Goal: Check status: Check status

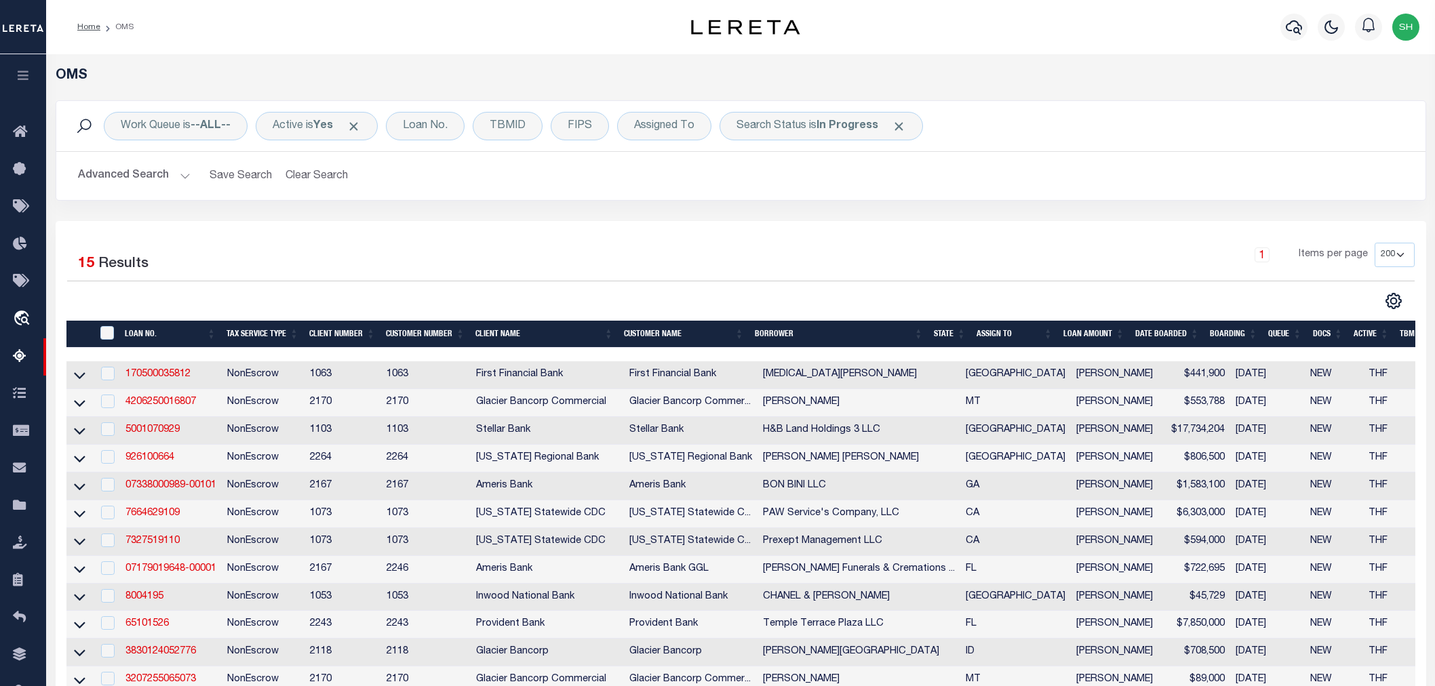
select select "200"
click at [159, 405] on link "4206250016807" at bounding box center [160, 401] width 71 height 9
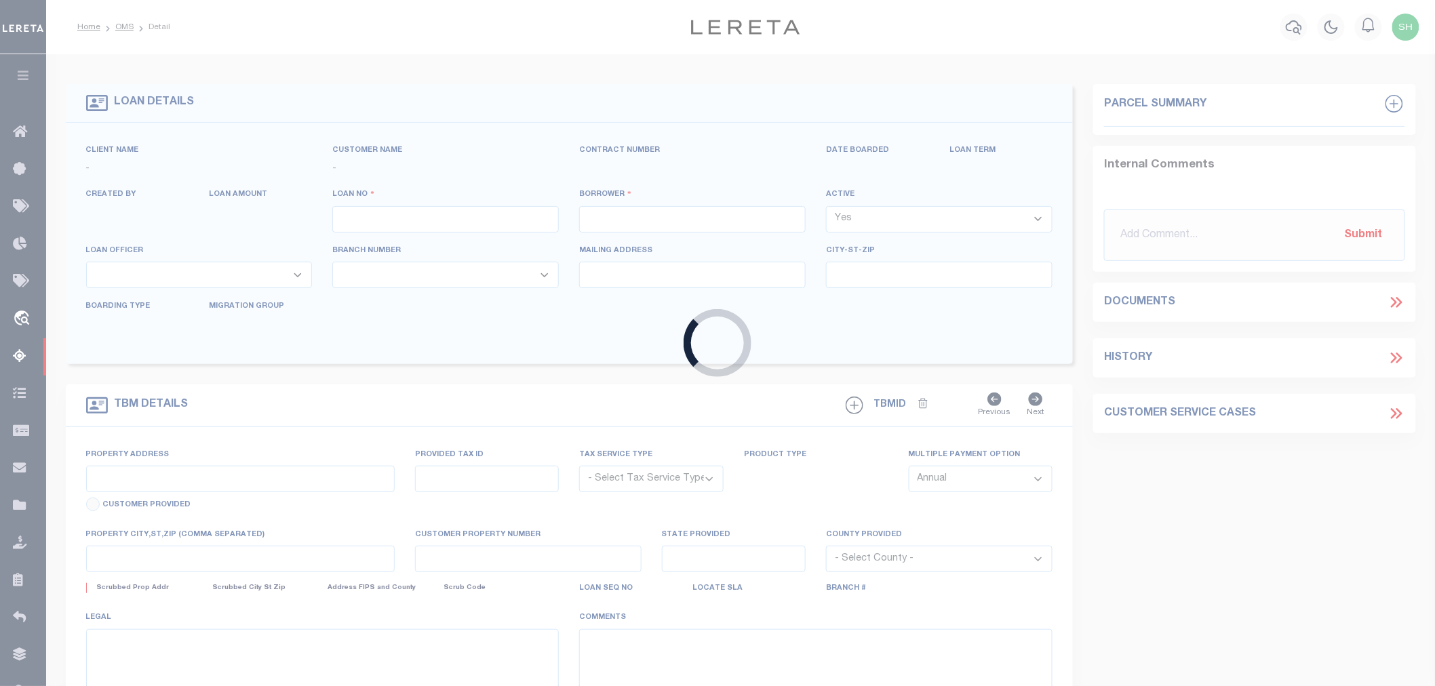
type input "4206250016807"
type input "[PERSON_NAME]"
select select
type input "PO BOX 92"
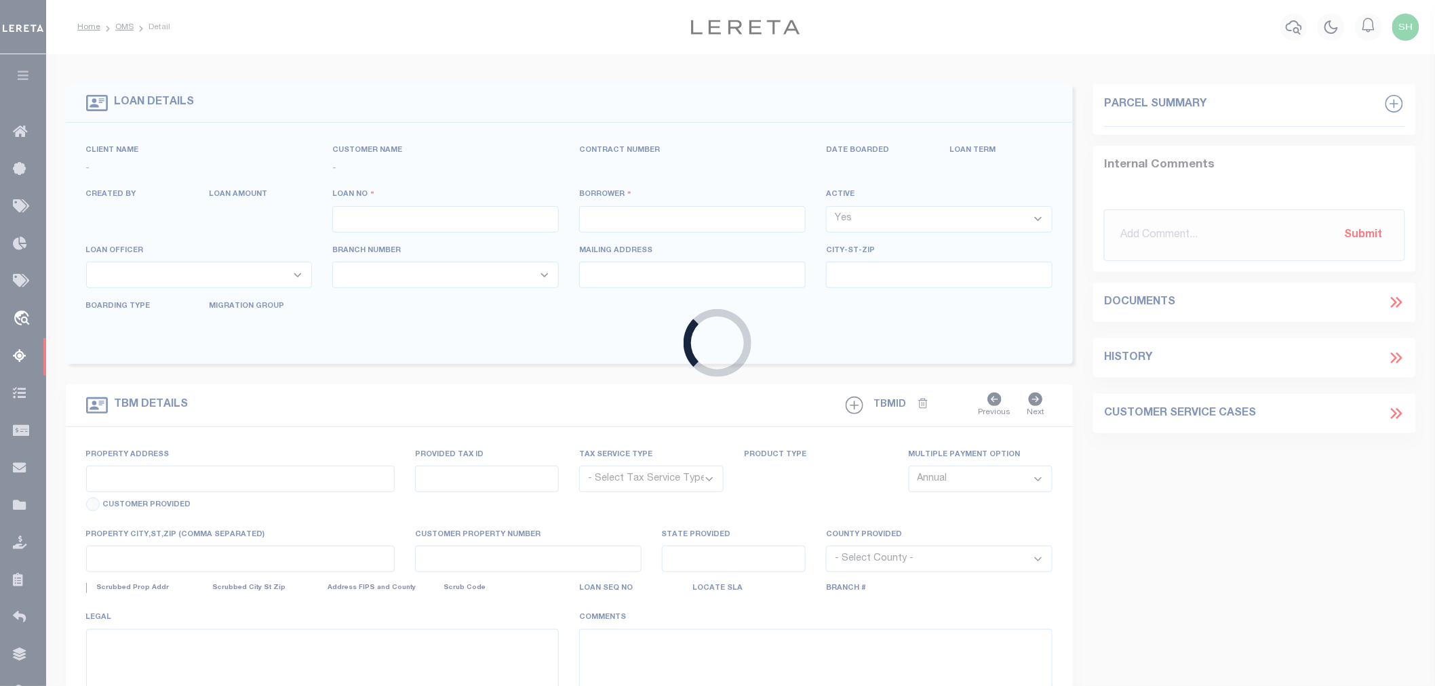
type input "[PERSON_NAME] MT 59489-0092"
type input "[DATE]"
select select "20"
select select "NonEscrow"
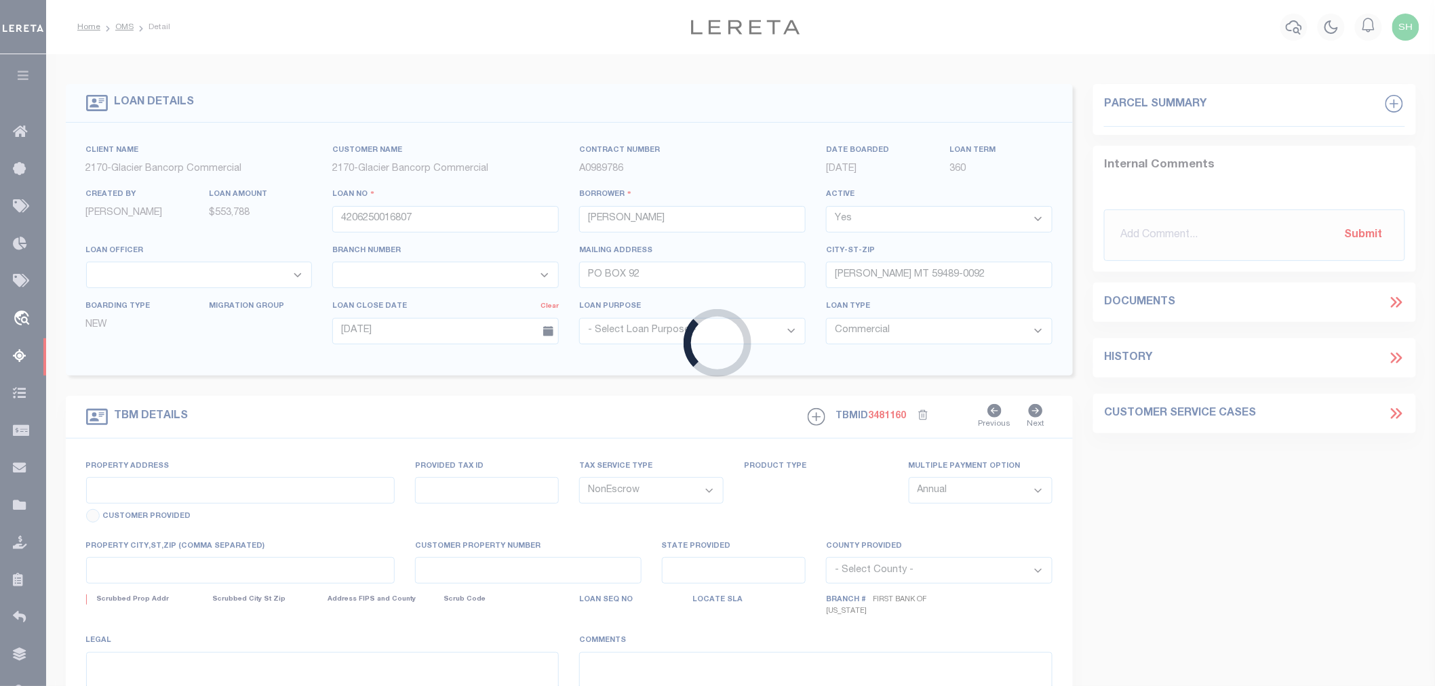
type input "[STREET_ADDRESS][PERSON_NAME]"
type input "452500"
select select
type input "[PERSON_NAME] MT 59489"
type input "MT"
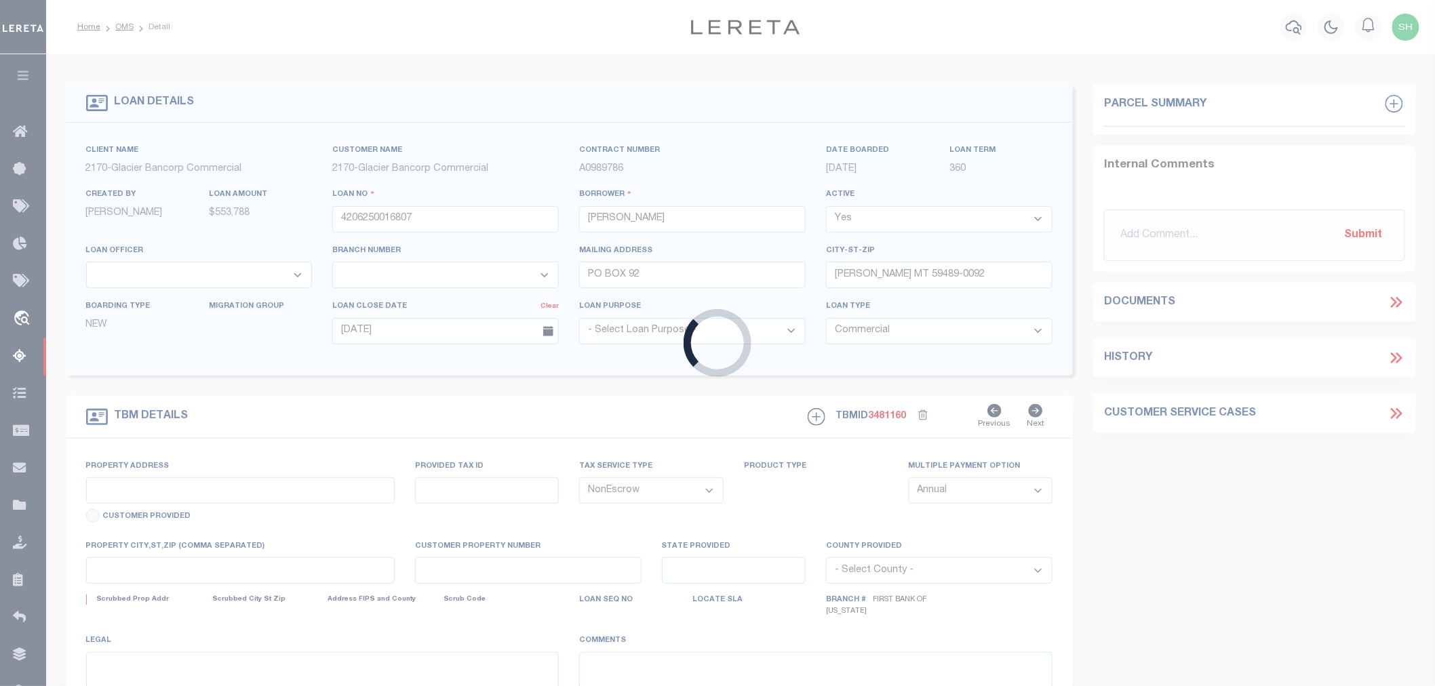
type textarea "SEE ATTACHED"
select select "4572"
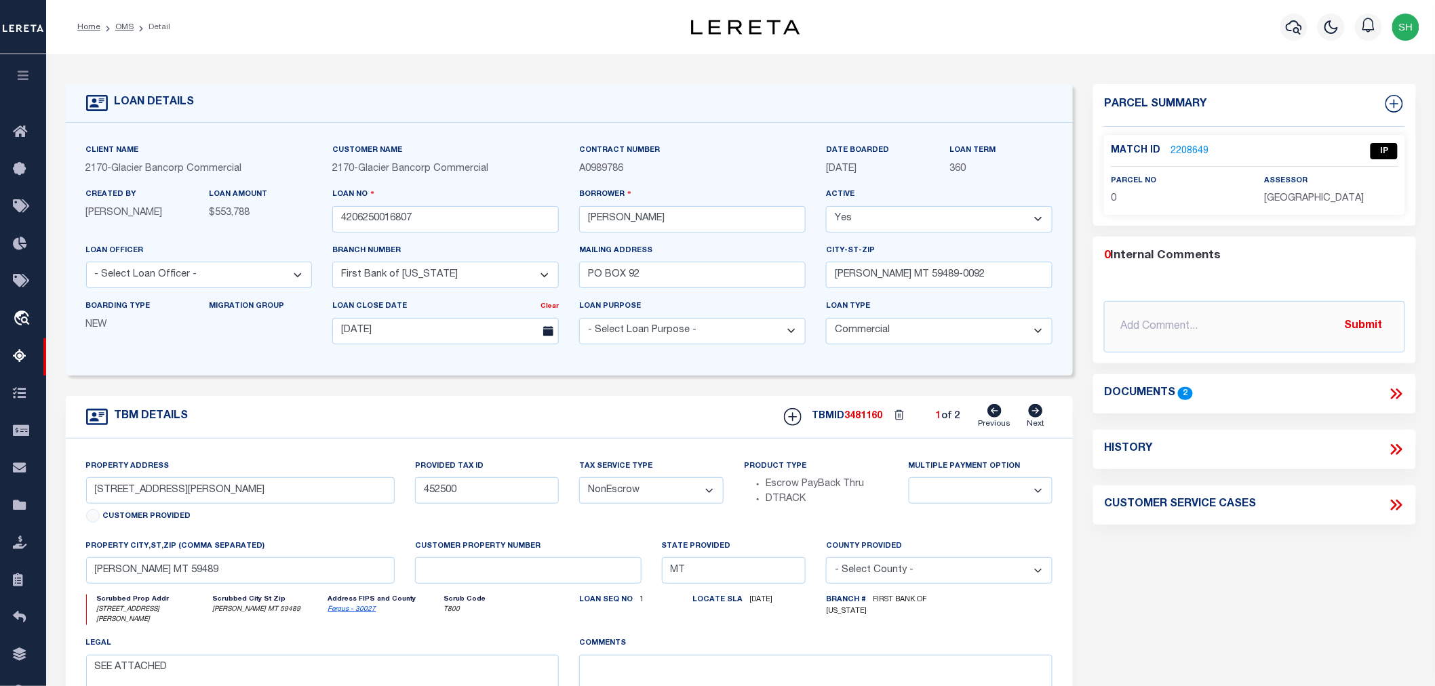
click at [1188, 144] on link "2208649" at bounding box center [1190, 151] width 38 height 14
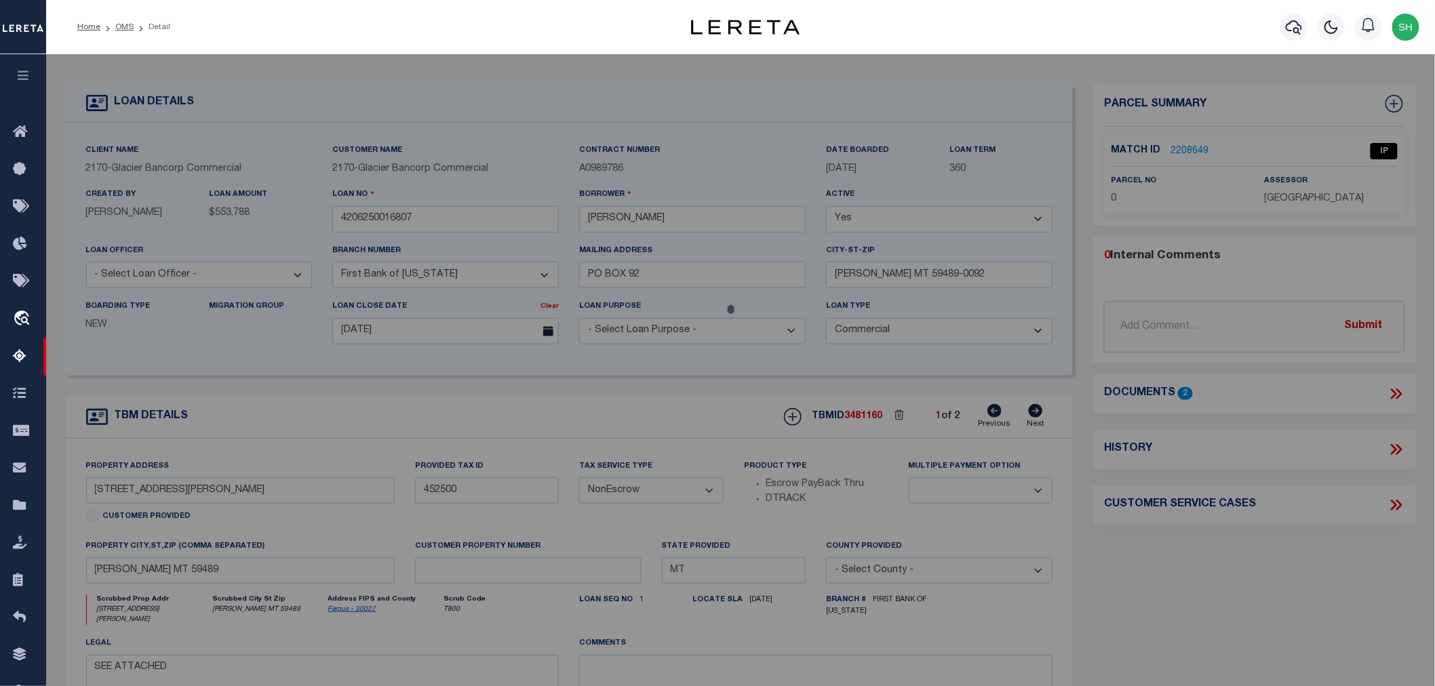
checkbox input "false"
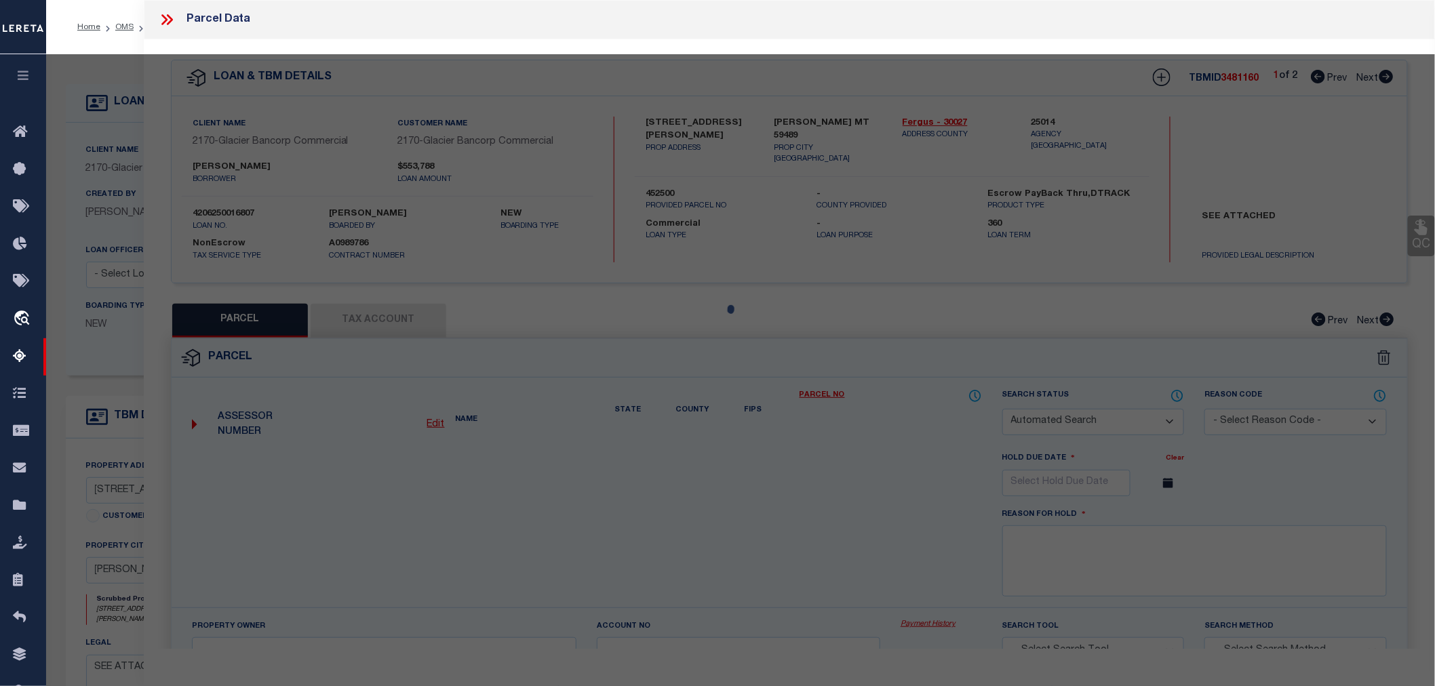
select select "IP"
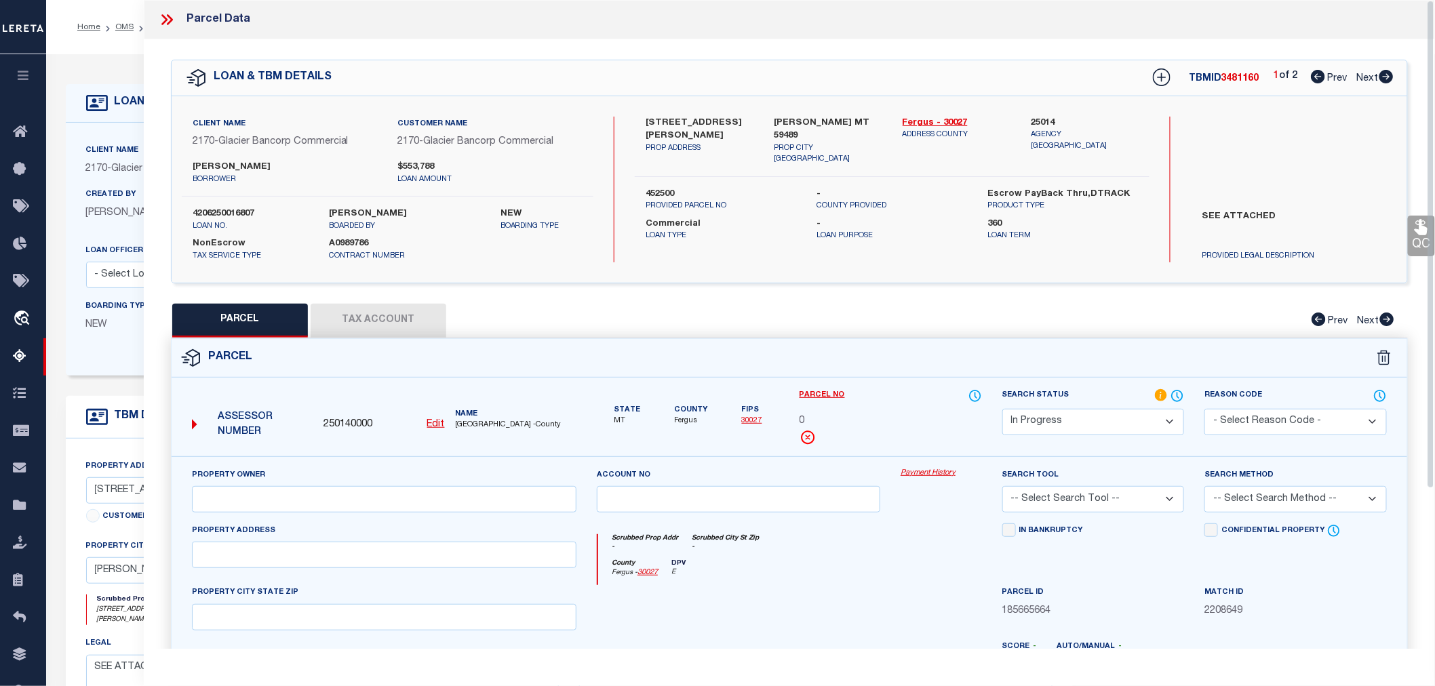
click at [164, 22] on icon at bounding box center [164, 19] width 6 height 11
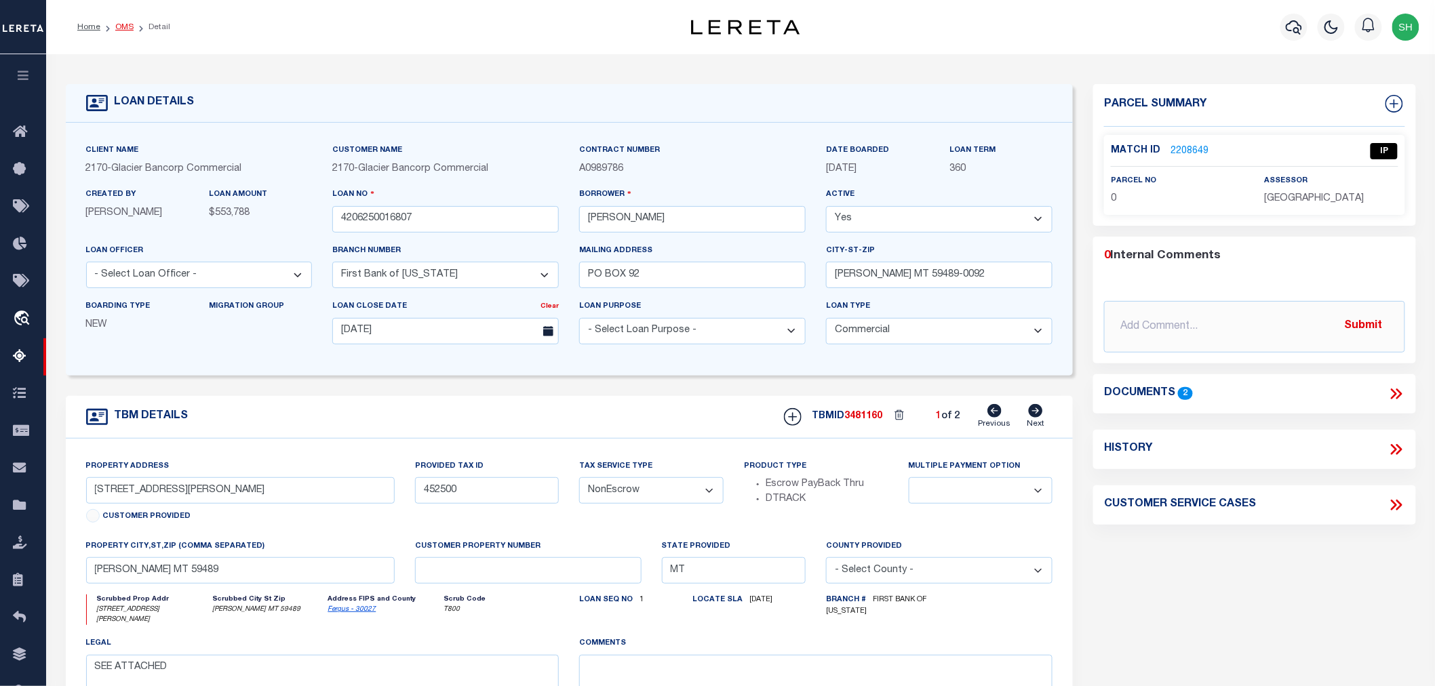
click at [120, 24] on link "OMS" at bounding box center [124, 27] width 18 height 8
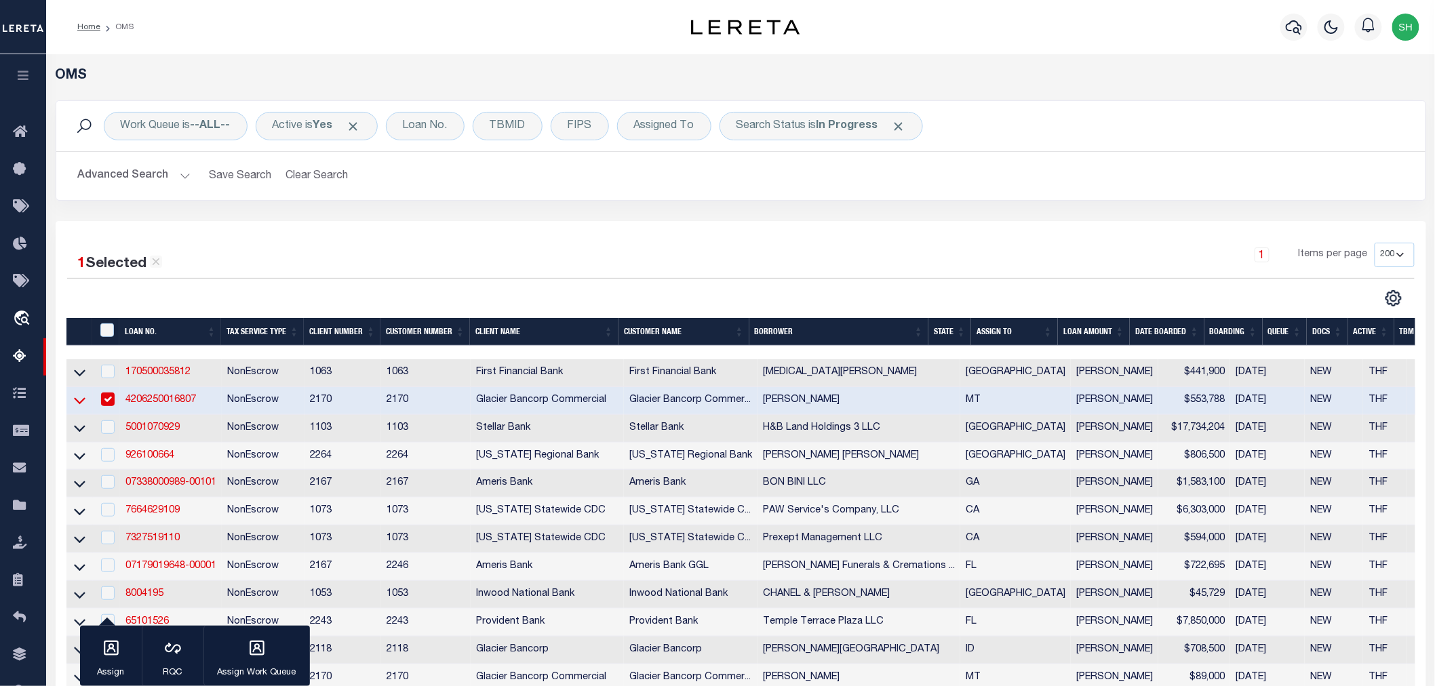
click at [78, 404] on icon at bounding box center [80, 401] width 12 height 7
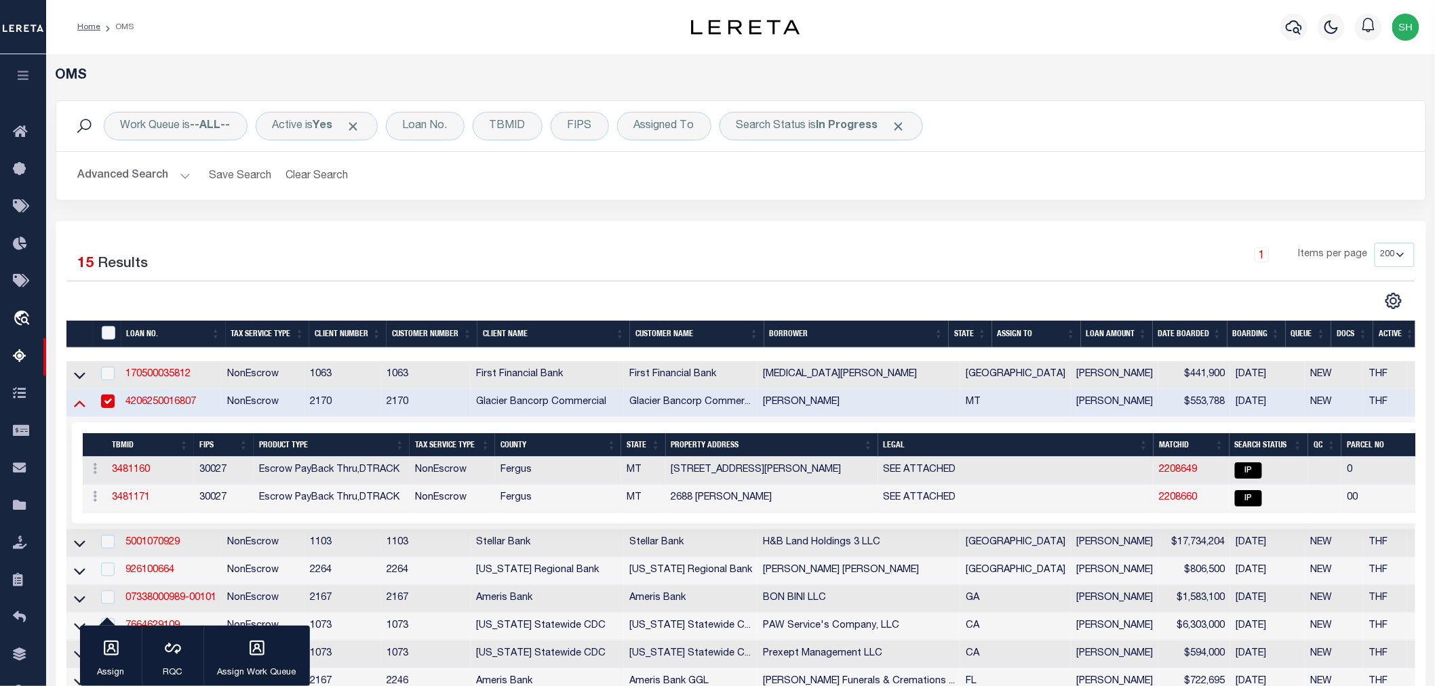
click at [80, 402] on icon at bounding box center [80, 403] width 12 height 14
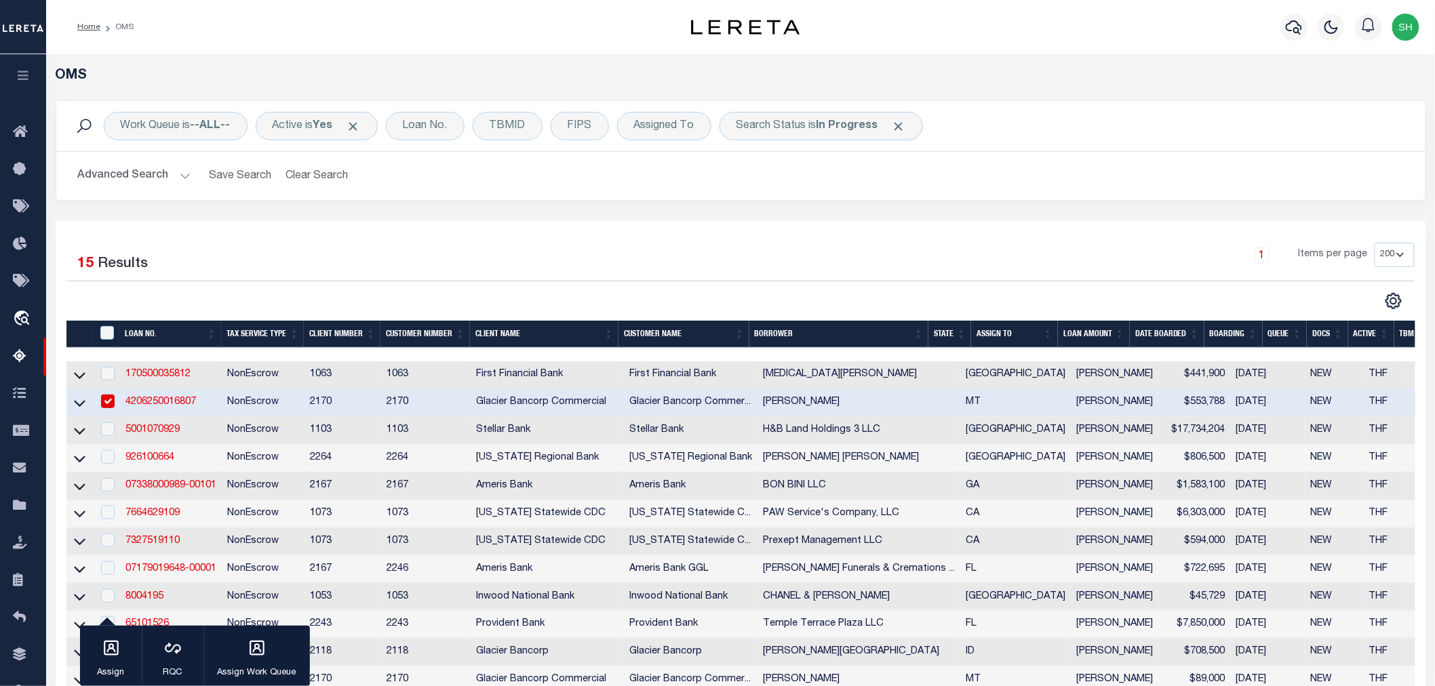
click at [747, 258] on div "1 Items per page 10 25 50 100 200" at bounding box center [912, 260] width 1006 height 35
click at [760, 263] on div "1 Items per page 10 25 50 100 200" at bounding box center [912, 260] width 1006 height 35
click at [111, 406] on input "checkbox" at bounding box center [108, 402] width 14 height 14
checkbox input "false"
